Goal: Task Accomplishment & Management: Manage account settings

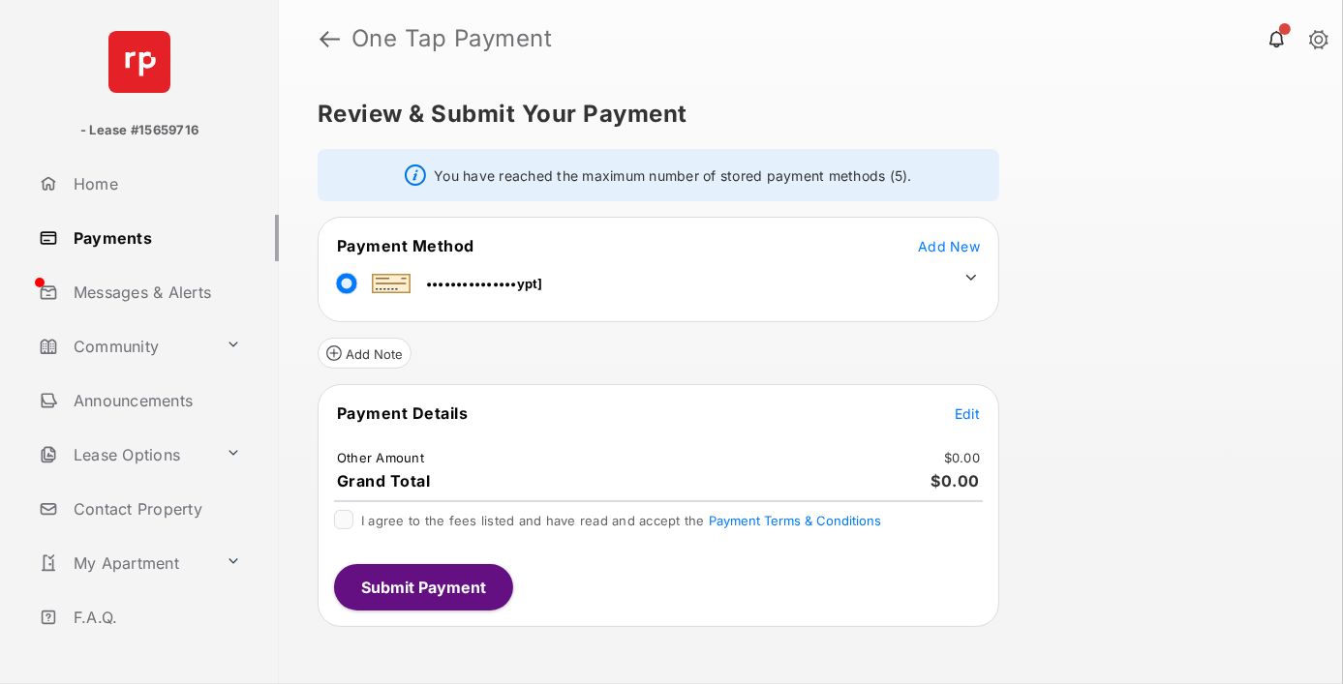
click at [971, 277] on icon at bounding box center [970, 277] width 17 height 17
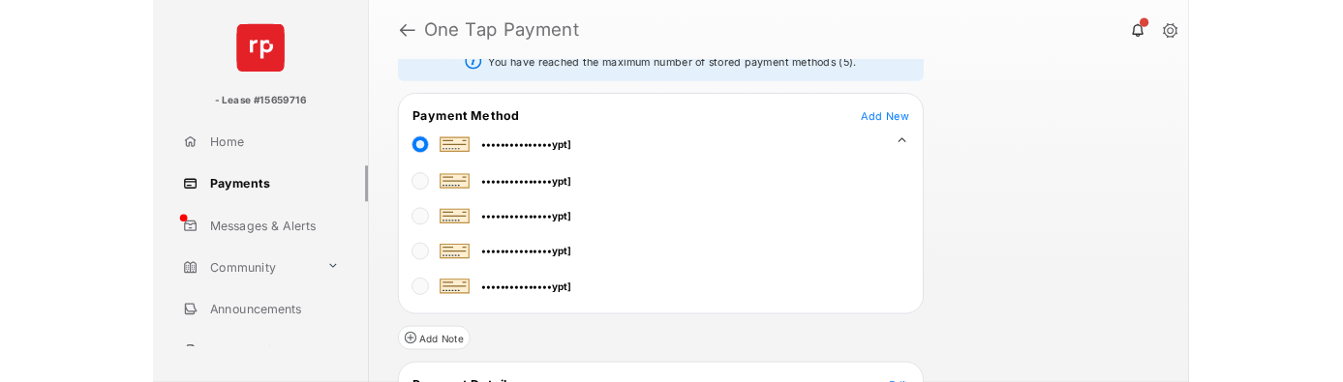
scroll to position [99, 0]
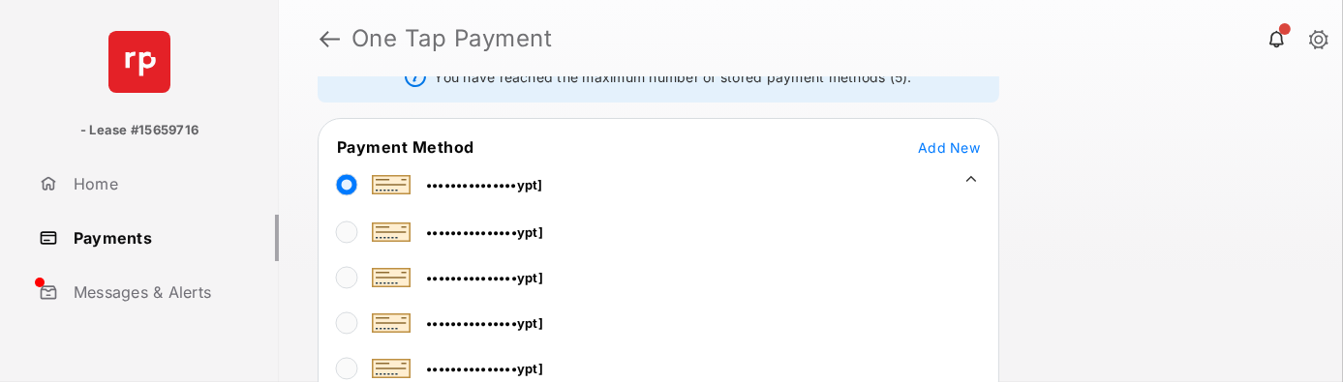
click at [959, 141] on span "Add New" at bounding box center [949, 147] width 62 height 16
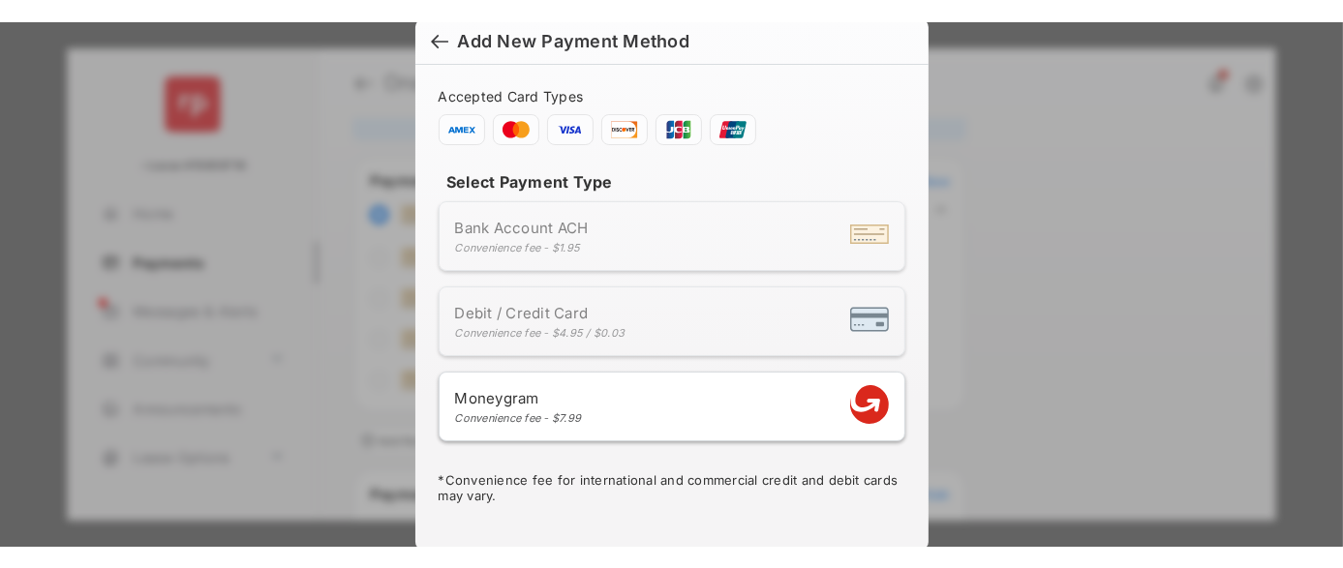
scroll to position [0, 0]
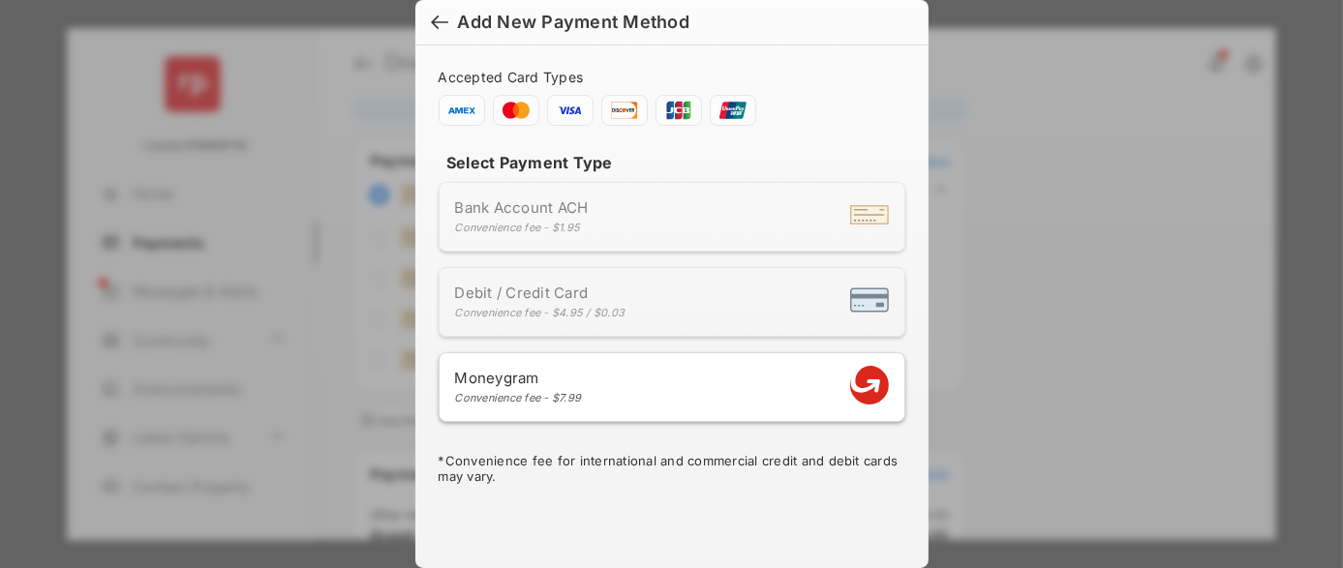
click at [658, 219] on div "Bank Account ACH Convenience fee - $1.95" at bounding box center [672, 216] width 434 height 37
click at [655, 277] on li "Debit / Credit Card Convenience fee - $4.95 / $0.03" at bounding box center [672, 302] width 467 height 70
click at [434, 25] on div at bounding box center [439, 24] width 17 height 21
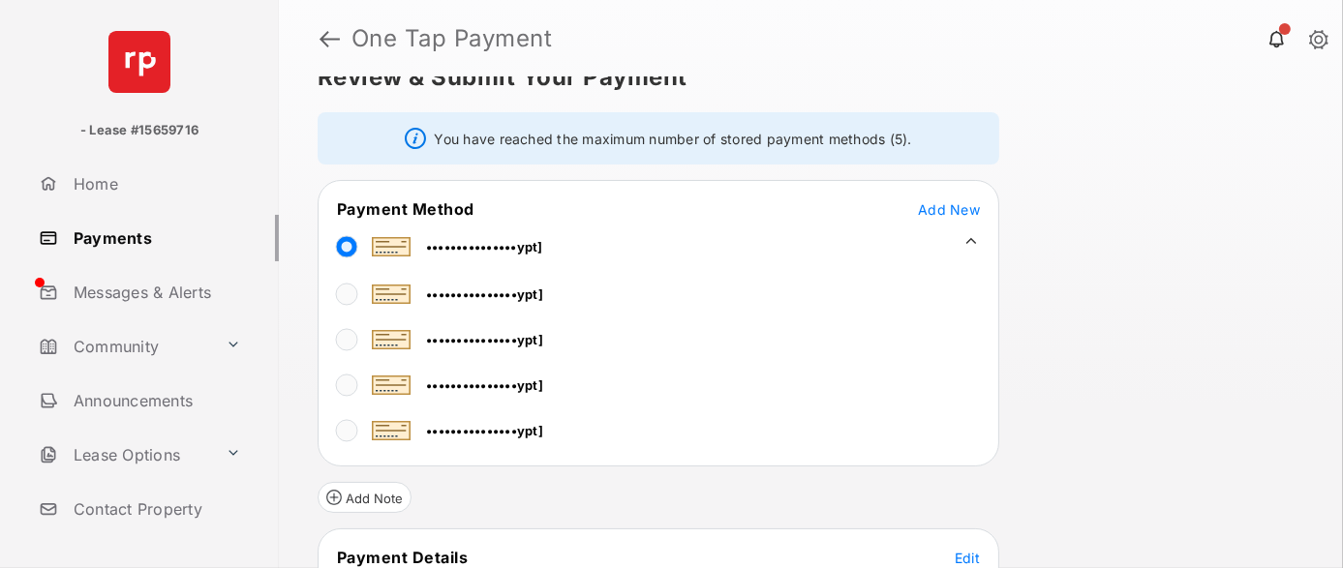
scroll to position [35, 0]
drag, startPoint x: 949, startPoint y: 141, endPoint x: 473, endPoint y: 127, distance: 475.5
click at [473, 127] on div "You have reached the maximum number of stored payment methods (5)." at bounding box center [659, 140] width 682 height 52
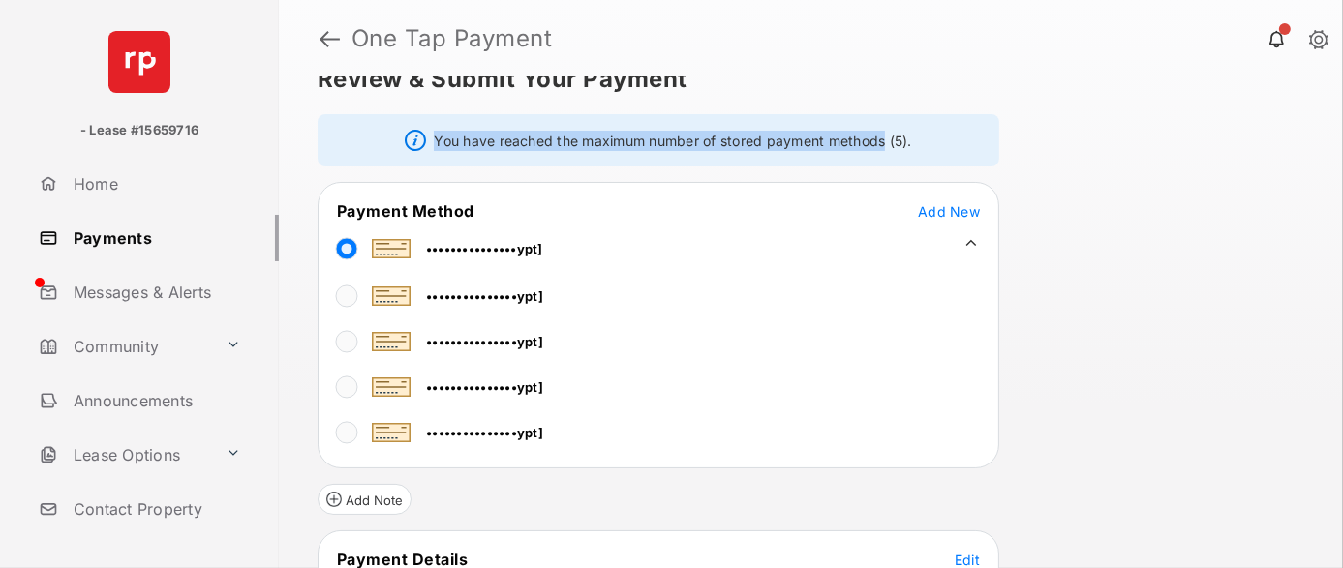
drag, startPoint x: 473, startPoint y: 127, endPoint x: 867, endPoint y: 139, distance: 394.2
click at [867, 139] on div "You have reached the maximum number of stored payment methods (5)." at bounding box center [659, 140] width 682 height 52
drag, startPoint x: 914, startPoint y: 137, endPoint x: 553, endPoint y: 140, distance: 361.1
click at [553, 140] on div "You have reached the maximum number of stored payment methods (5)." at bounding box center [659, 140] width 682 height 52
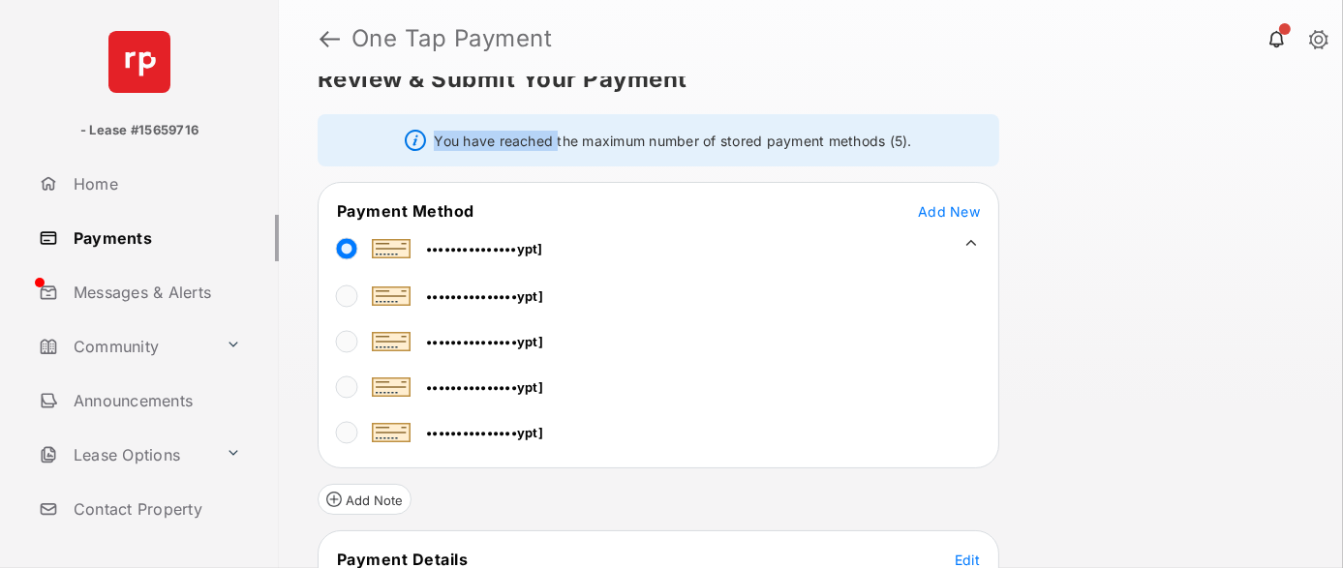
drag, startPoint x: 553, startPoint y: 140, endPoint x: 937, endPoint y: 140, distance: 384.3
click at [937, 140] on div "You have reached the maximum number of stored payment methods (5)." at bounding box center [659, 140] width 682 height 52
drag, startPoint x: 937, startPoint y: 140, endPoint x: 910, endPoint y: 141, distance: 27.1
click at [910, 141] on div "You have reached the maximum number of stored payment methods (5)." at bounding box center [659, 140] width 682 height 52
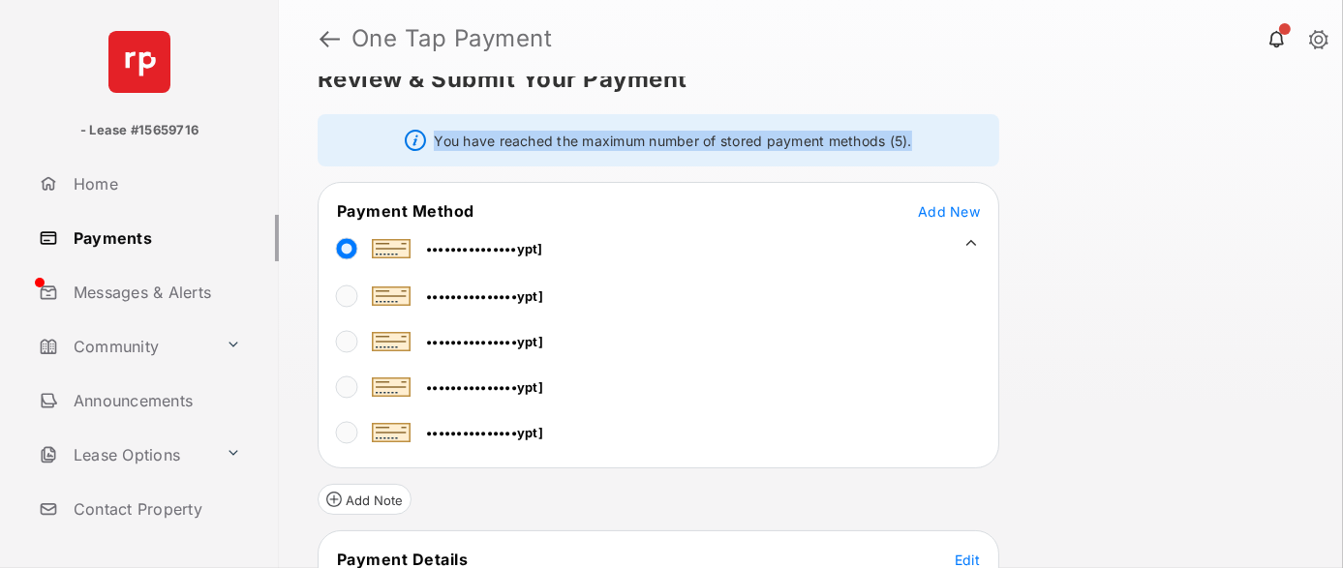
click at [910, 141] on div "You have reached the maximum number of stored payment methods (5)." at bounding box center [659, 140] width 682 height 52
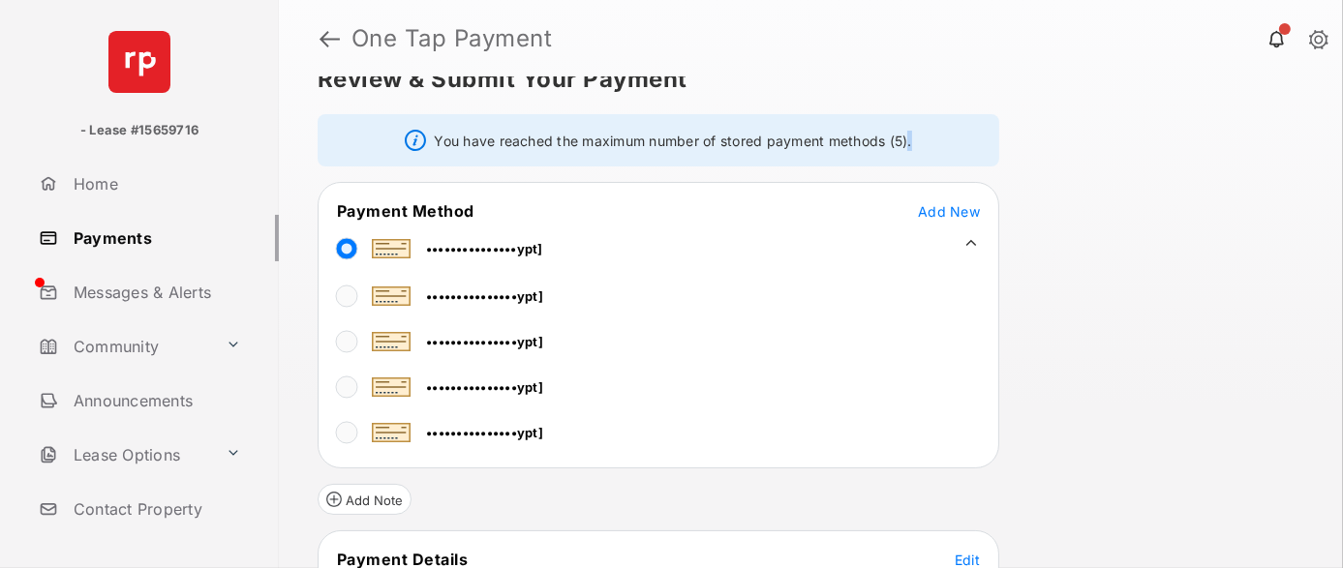
click at [910, 141] on div "You have reached the maximum number of stored payment methods (5)." at bounding box center [659, 140] width 682 height 52
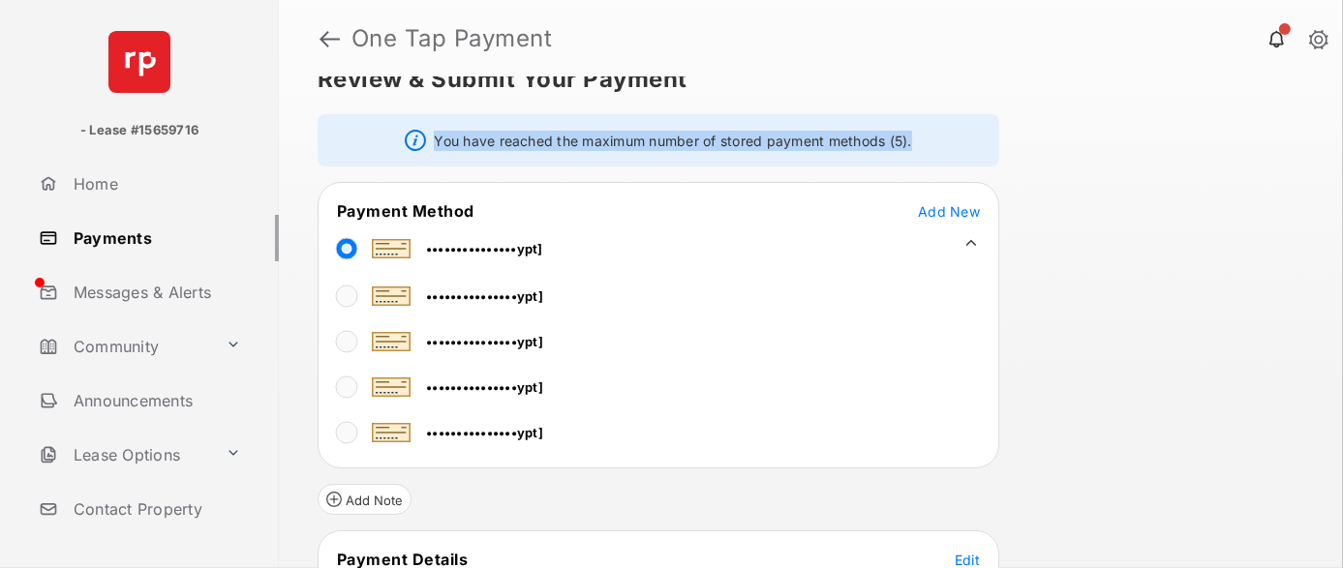
click at [910, 141] on div "You have reached the maximum number of stored payment methods (5)." at bounding box center [659, 140] width 682 height 52
